Goal: Task Accomplishment & Management: Complete application form

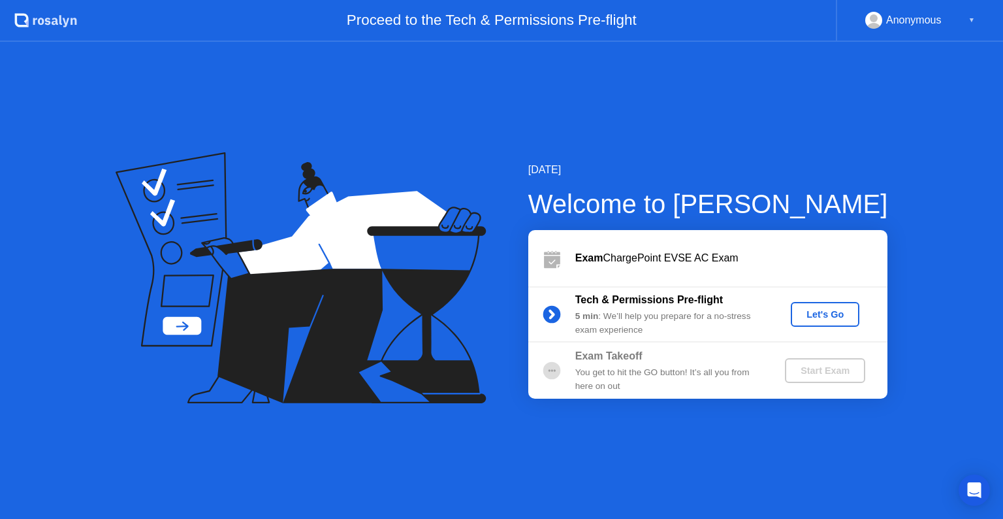
click at [833, 319] on div "Let's Go" at bounding box center [825, 314] width 58 height 10
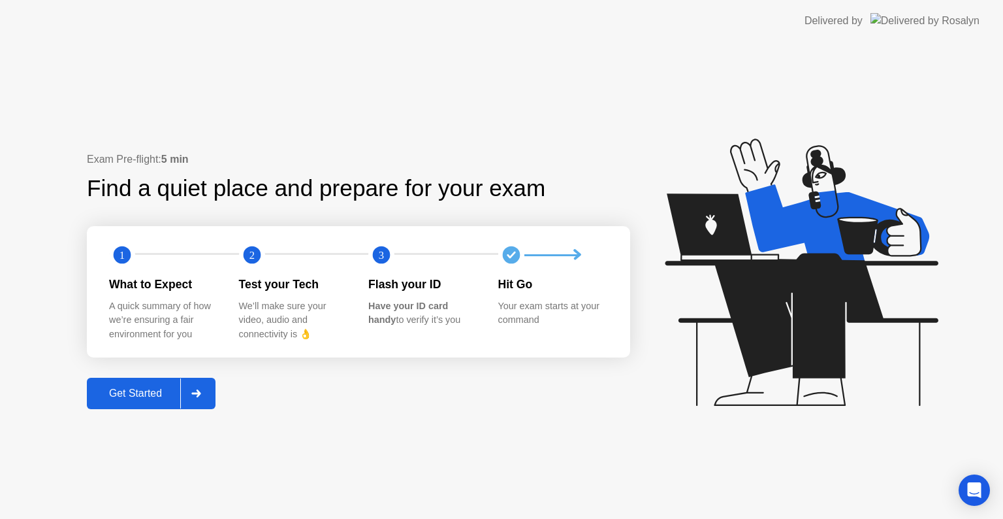
click at [206, 391] on div at bounding box center [195, 393] width 31 height 30
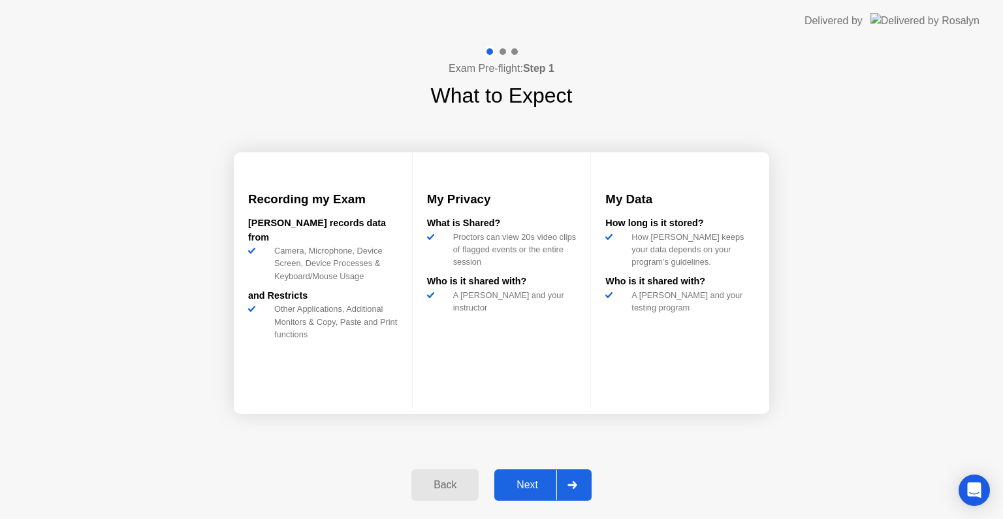
click at [572, 485] on icon at bounding box center [572, 485] width 9 height 8
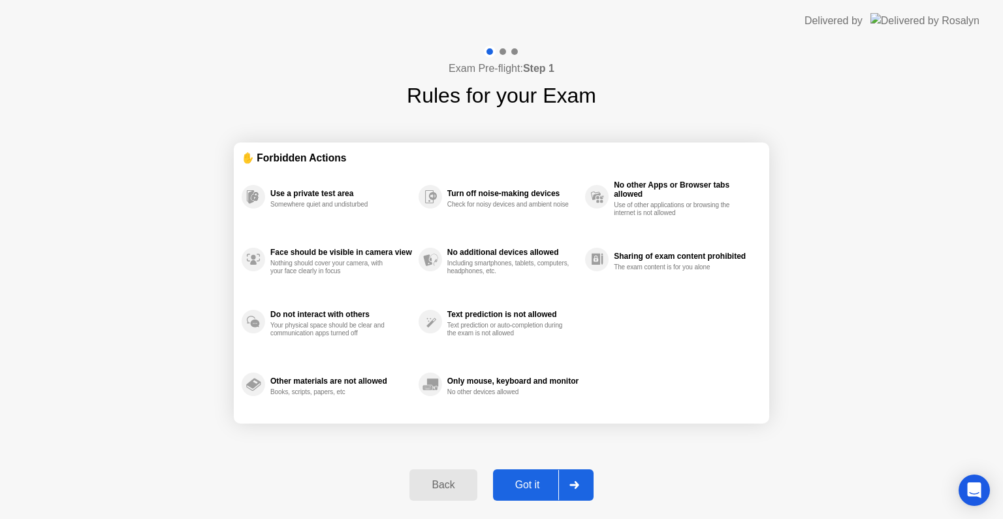
click at [572, 485] on icon at bounding box center [574, 485] width 9 height 8
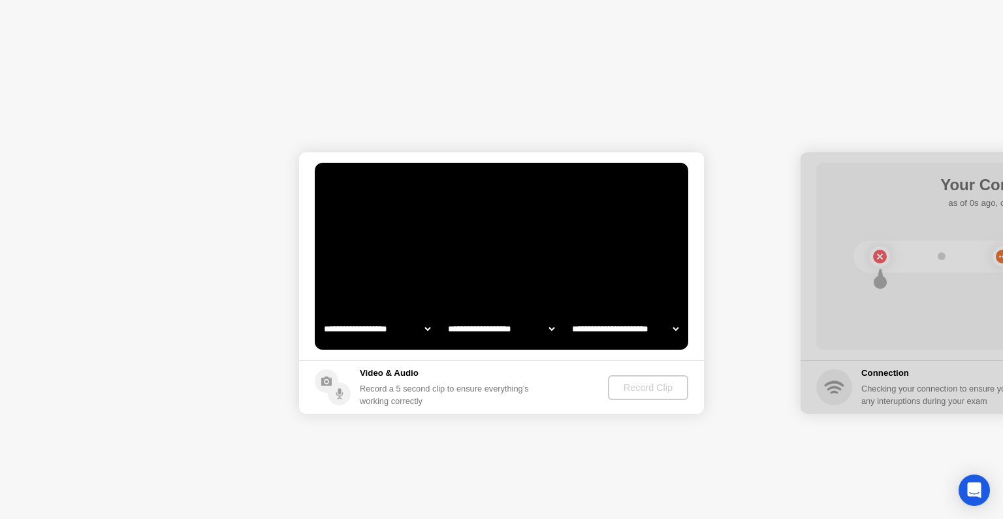
select select "**********"
select select "*******"
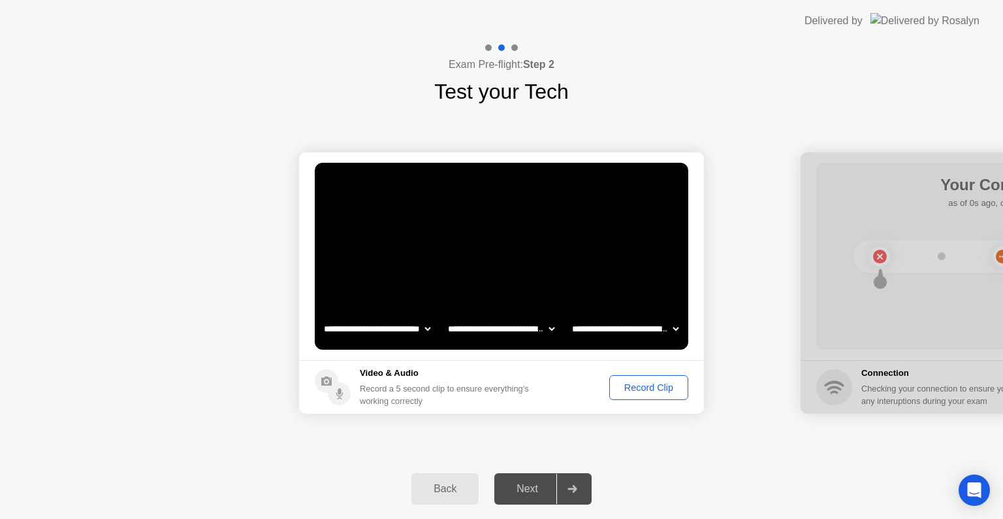
click at [644, 389] on div "Record Clip" at bounding box center [649, 387] width 70 height 10
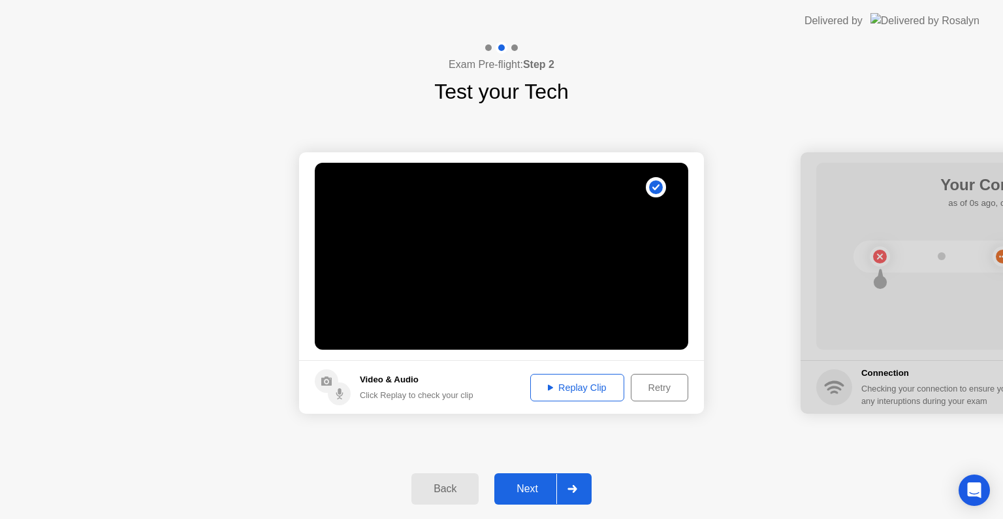
click at [644, 389] on div "Retry" at bounding box center [660, 387] width 48 height 10
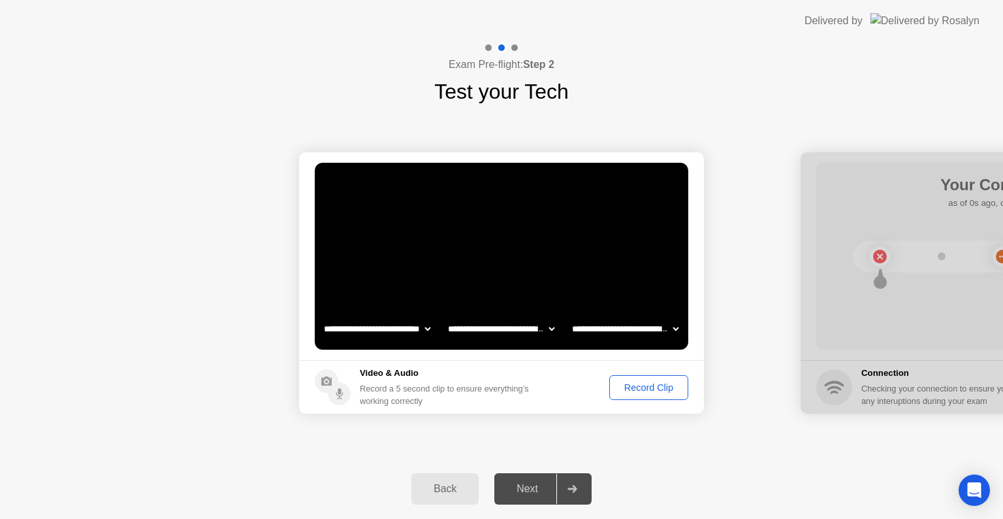
click at [645, 387] on div "Record Clip" at bounding box center [649, 387] width 70 height 10
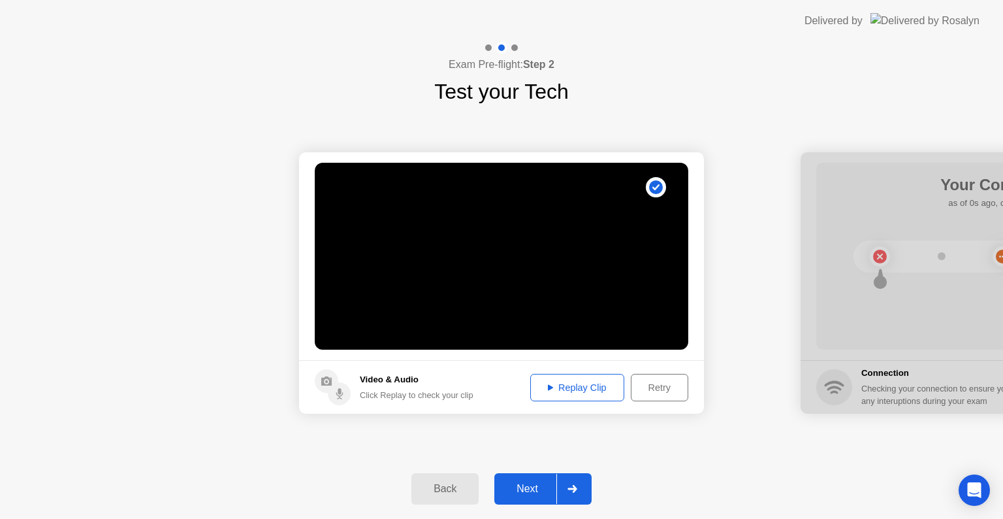
click at [568, 387] on div "Replay Clip" at bounding box center [577, 387] width 85 height 10
click at [573, 485] on icon at bounding box center [572, 489] width 9 height 8
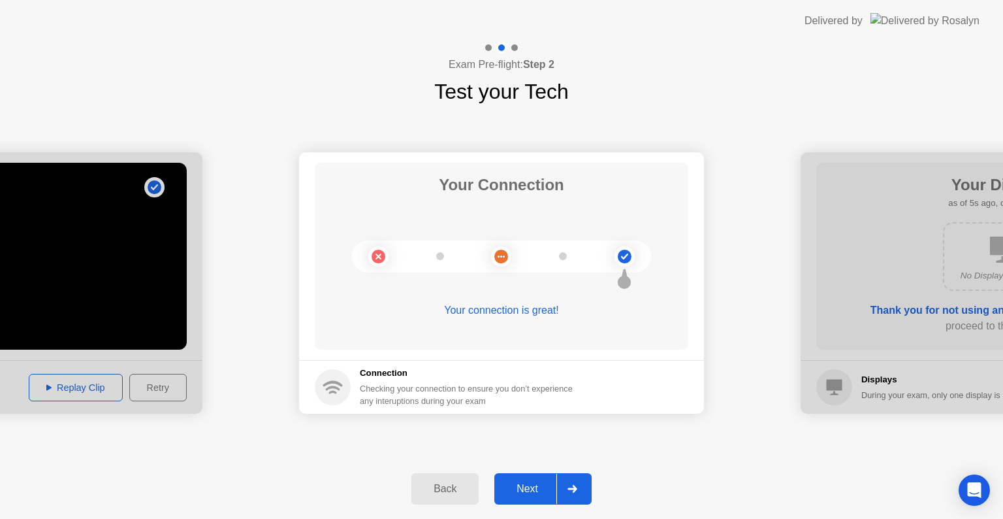
click at [573, 485] on icon at bounding box center [572, 489] width 9 height 8
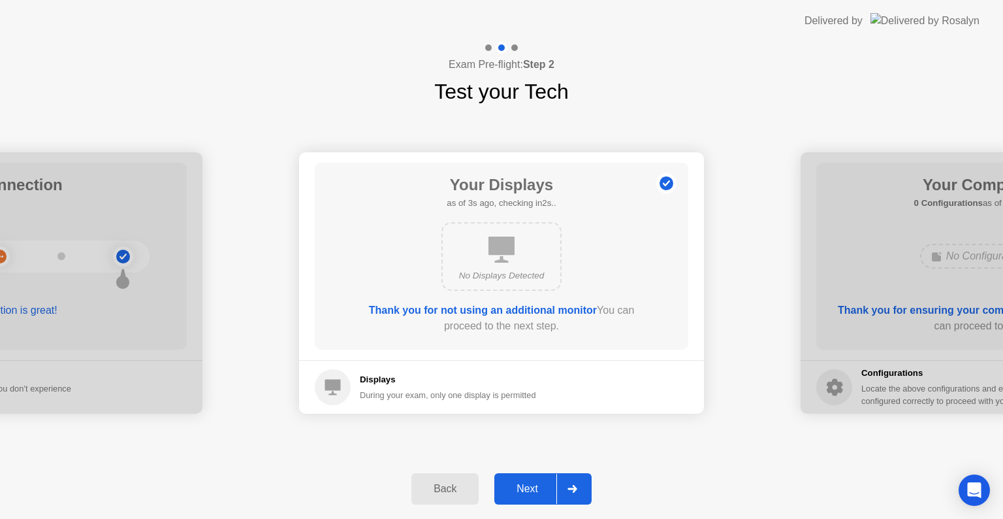
click at [573, 485] on icon at bounding box center [572, 489] width 9 height 8
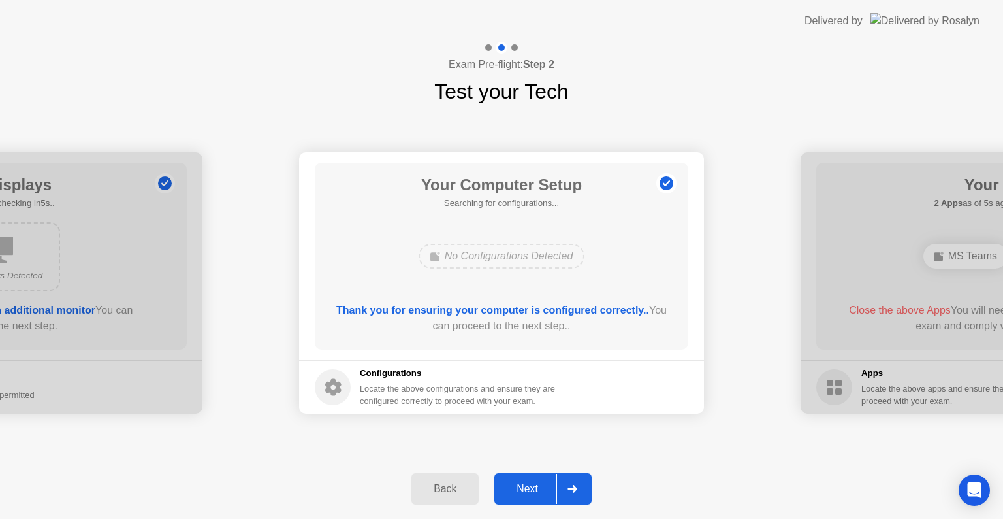
click at [573, 485] on icon at bounding box center [572, 489] width 9 height 8
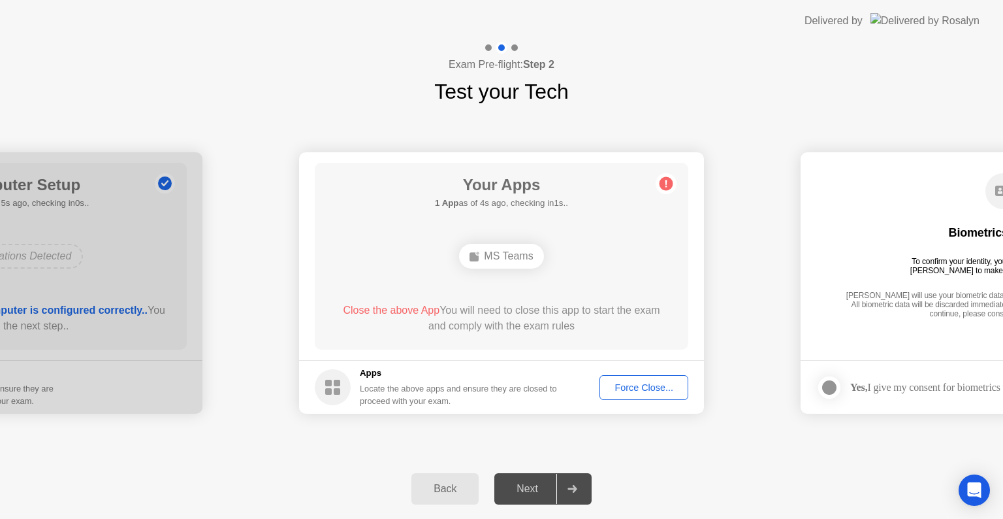
click at [630, 389] on div "Force Close..." at bounding box center [644, 387] width 80 height 10
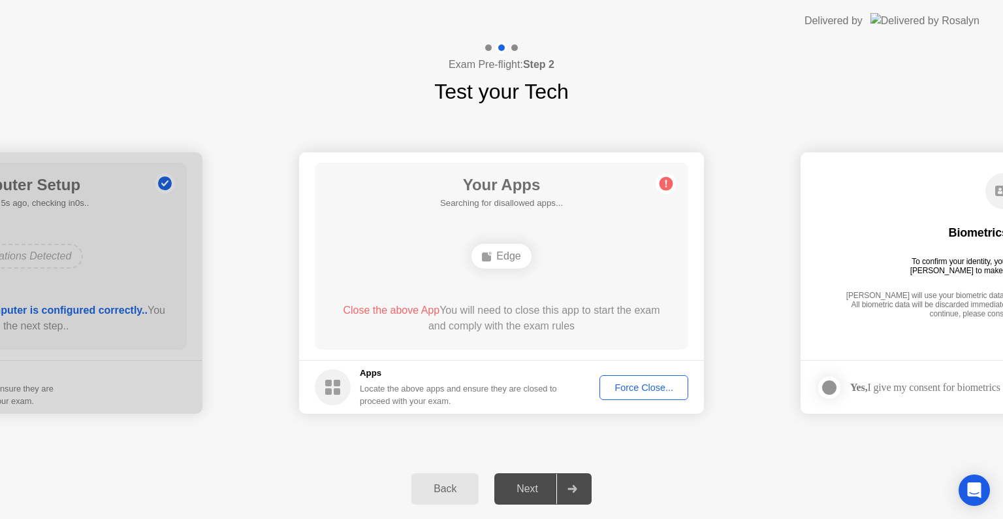
click at [637, 383] on div "Force Close..." at bounding box center [644, 387] width 80 height 10
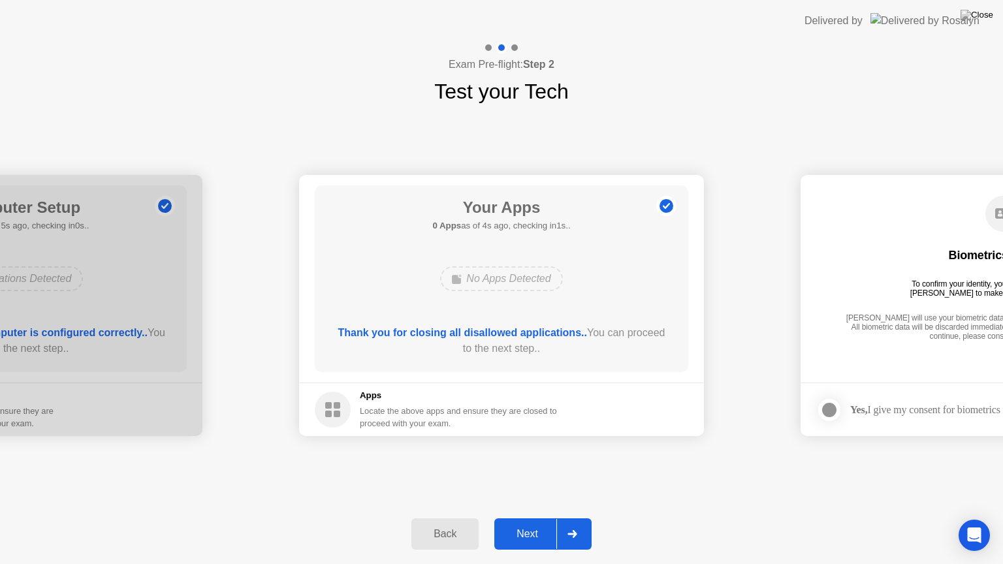
click at [567, 518] on div at bounding box center [571, 534] width 31 height 30
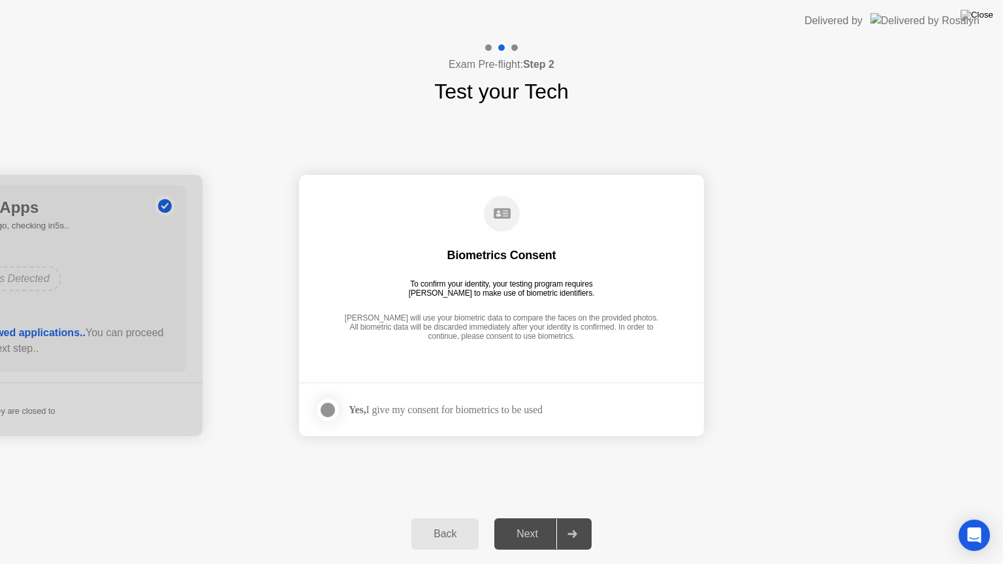
click at [327, 417] on div at bounding box center [328, 410] width 16 height 16
click at [571, 518] on div at bounding box center [571, 534] width 31 height 30
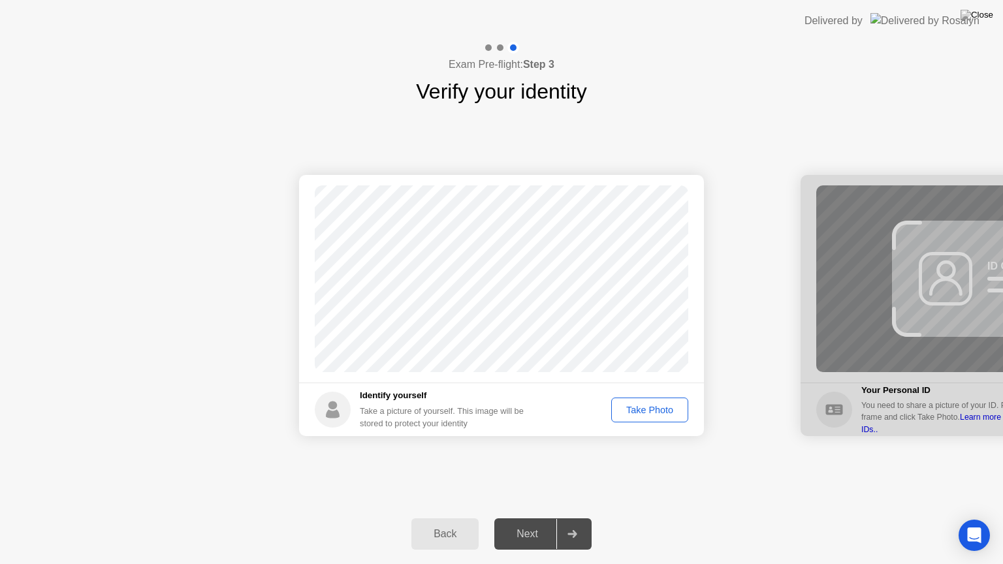
click at [637, 413] on div "Take Photo" at bounding box center [650, 410] width 68 height 10
click at [575, 518] on icon at bounding box center [572, 534] width 9 height 8
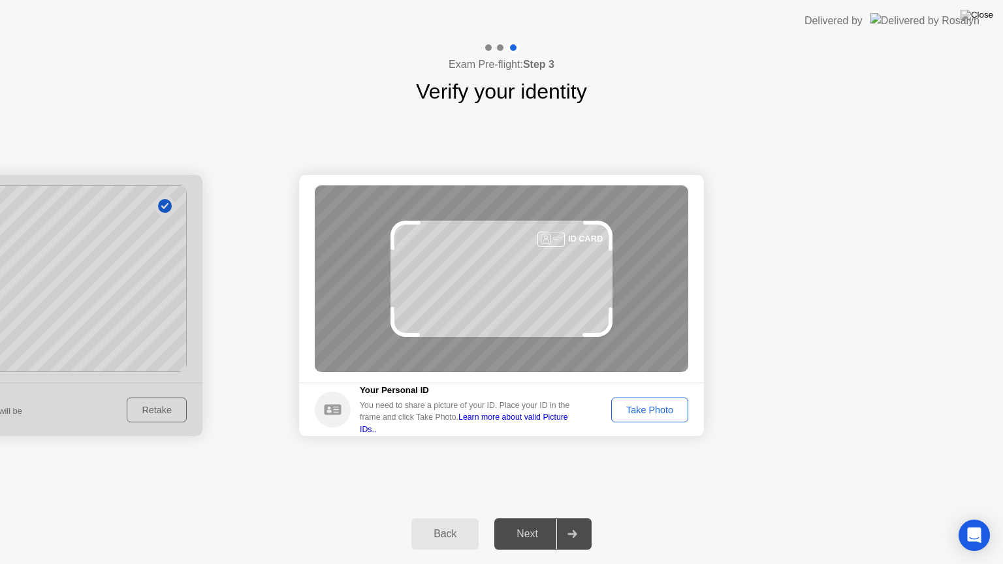
click at [632, 413] on div "Take Photo" at bounding box center [650, 410] width 68 height 10
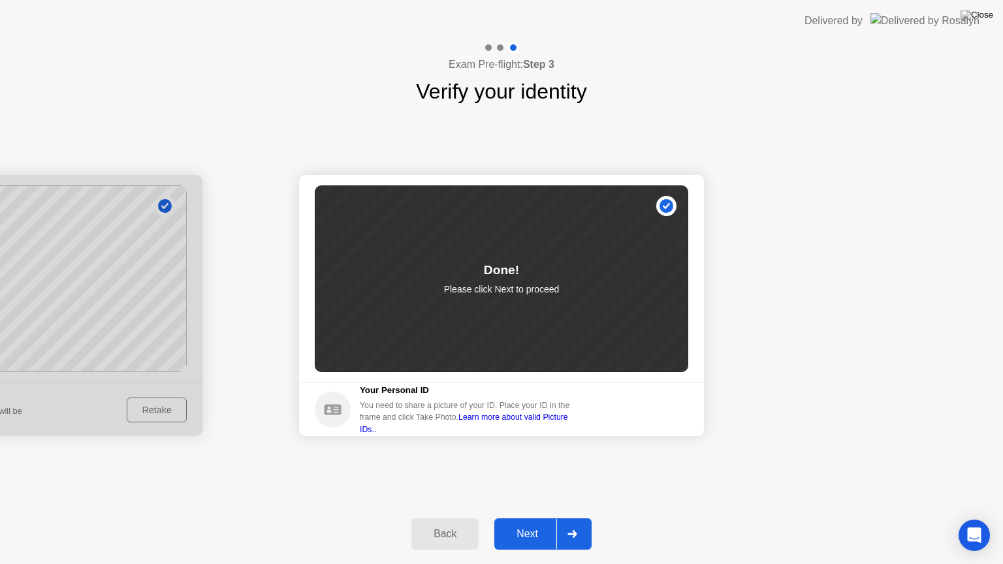
click at [580, 518] on div at bounding box center [571, 534] width 31 height 30
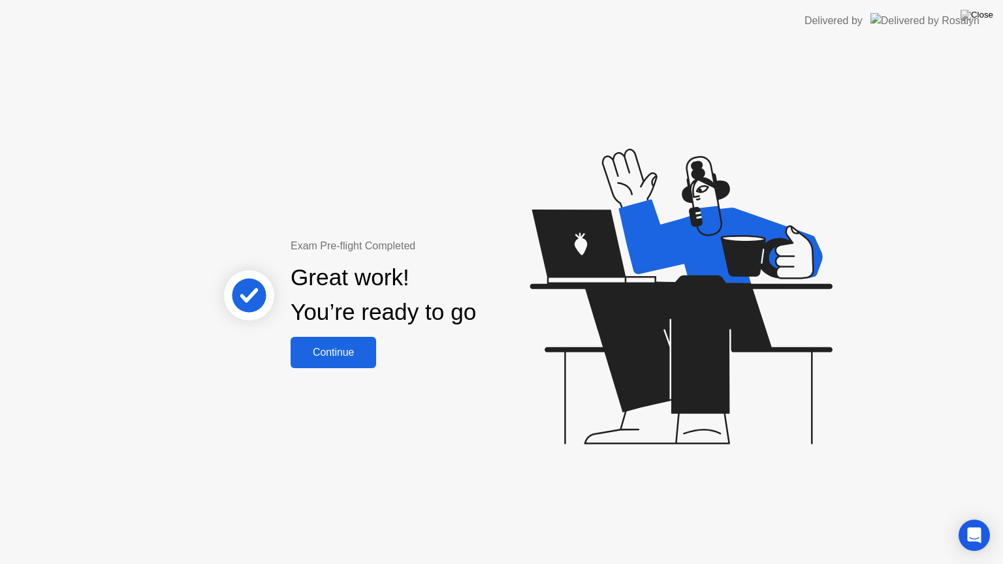
click at [332, 347] on div "Continue" at bounding box center [334, 353] width 78 height 12
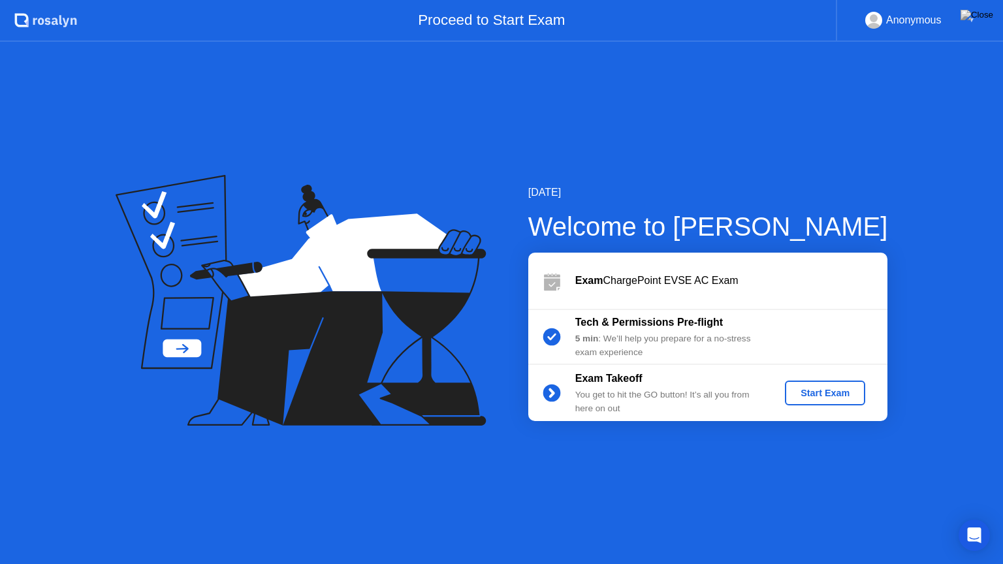
click at [814, 397] on div "Start Exam" at bounding box center [825, 393] width 70 height 10
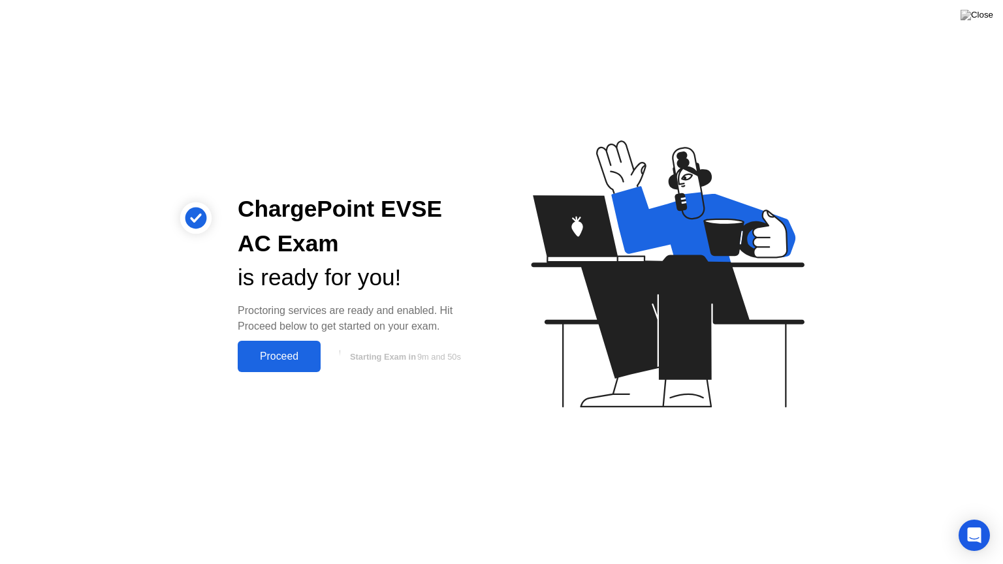
click at [259, 355] on div "Proceed" at bounding box center [279, 357] width 75 height 12
